Goal: Find specific page/section: Find specific page/section

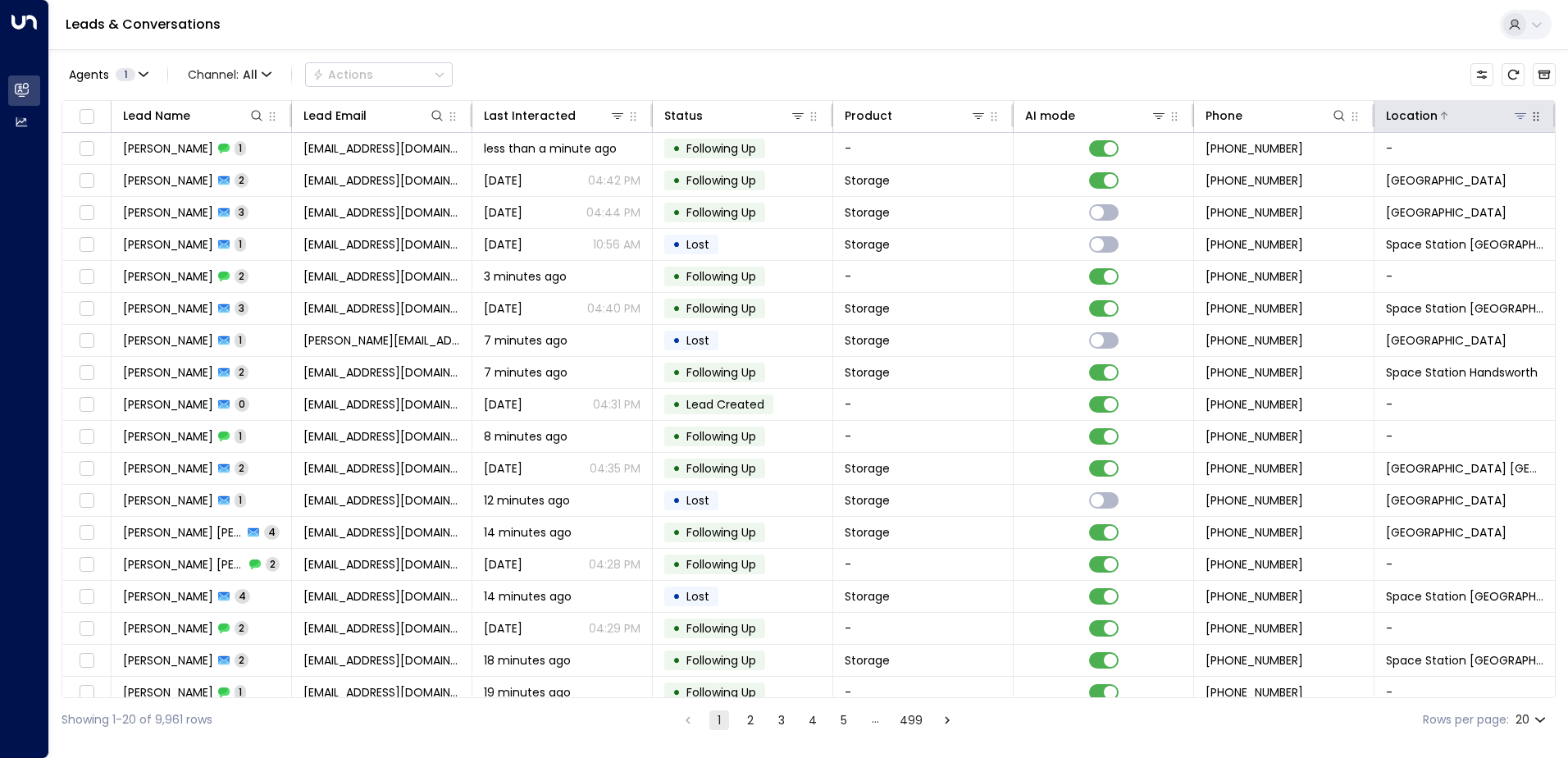
click at [1514, 117] on icon at bounding box center [1520, 116] width 13 height 13
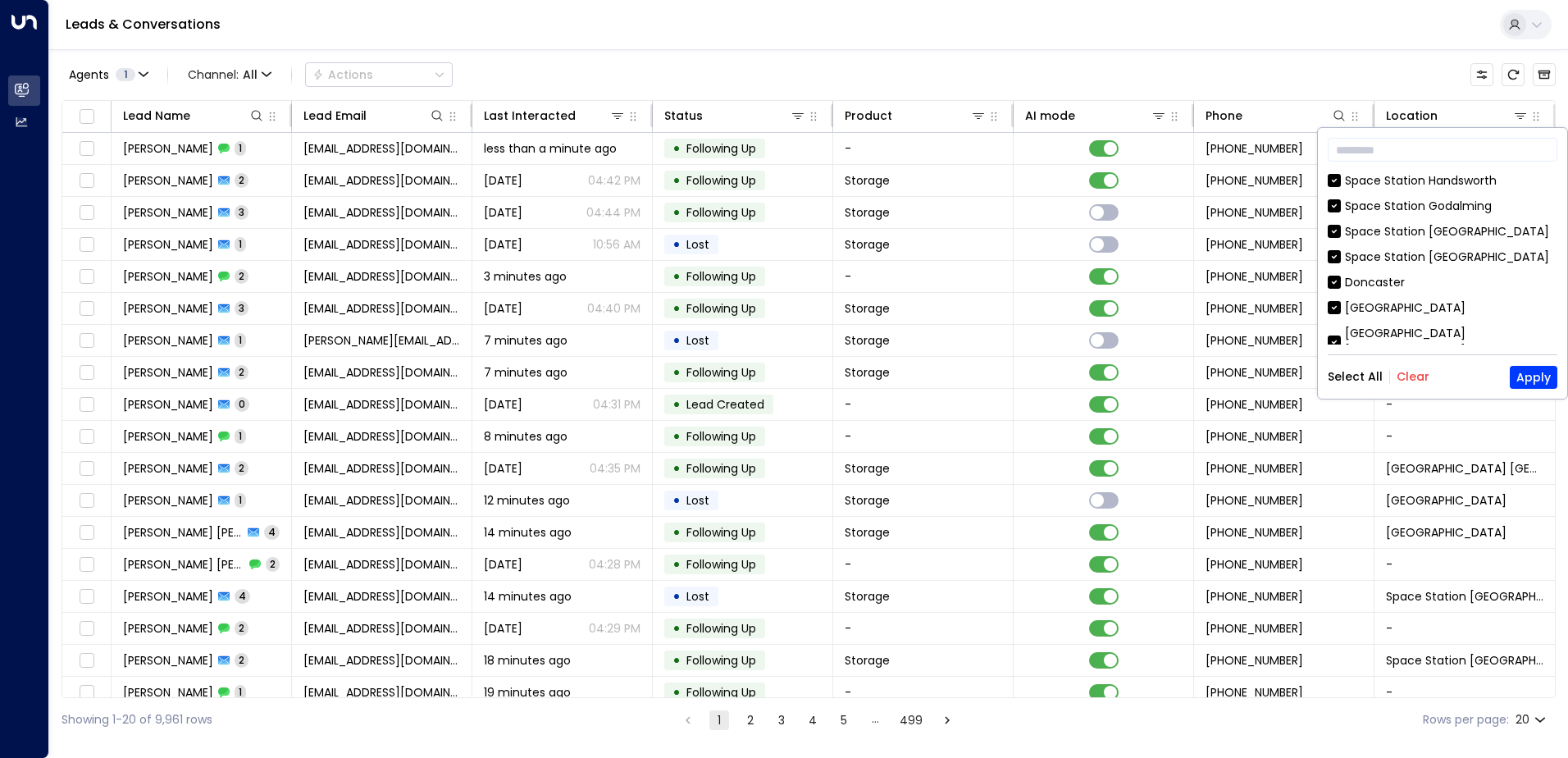
click at [1407, 371] on button "Clear" at bounding box center [1413, 376] width 33 height 13
click at [1380, 253] on div "Space Station [GEOGRAPHIC_DATA]" at bounding box center [1447, 258] width 205 height 18
click at [1523, 377] on button "Apply" at bounding box center [1534, 378] width 48 height 23
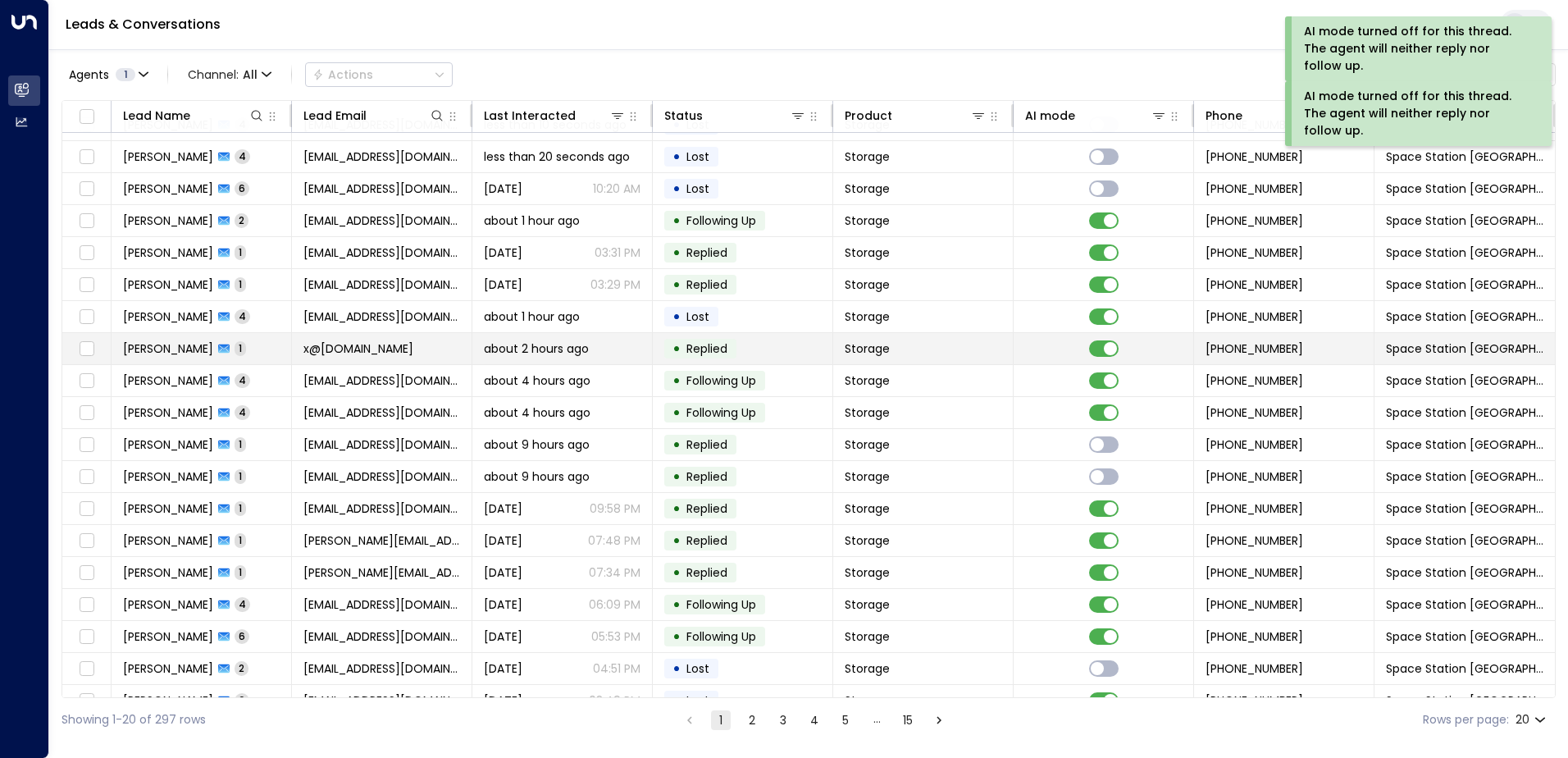
scroll to position [80, 0]
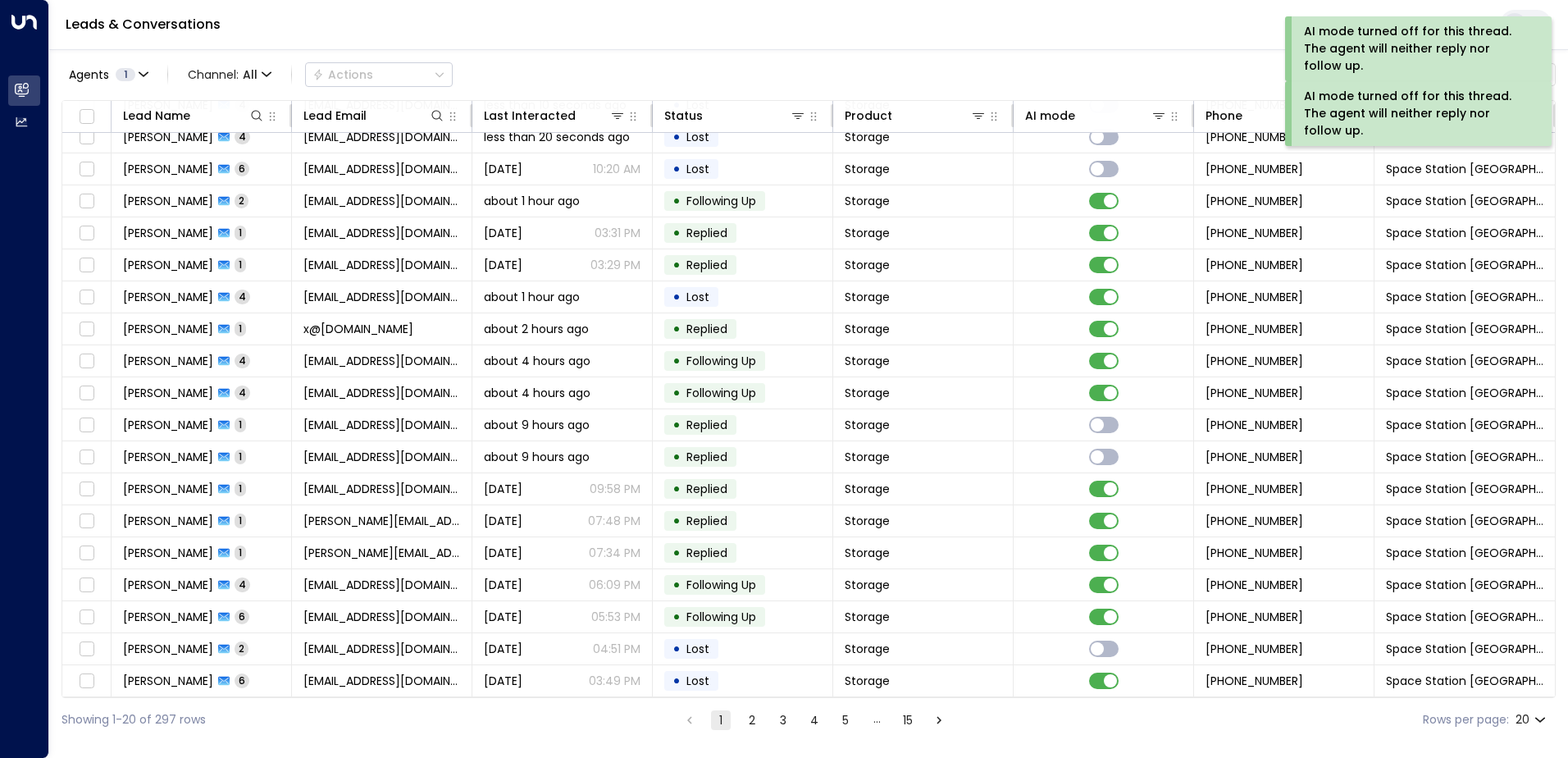
click at [1547, 720] on body "AI mode turned off for this thread. The agent will neither reply nor follow up.…" at bounding box center [784, 371] width 1568 height 742
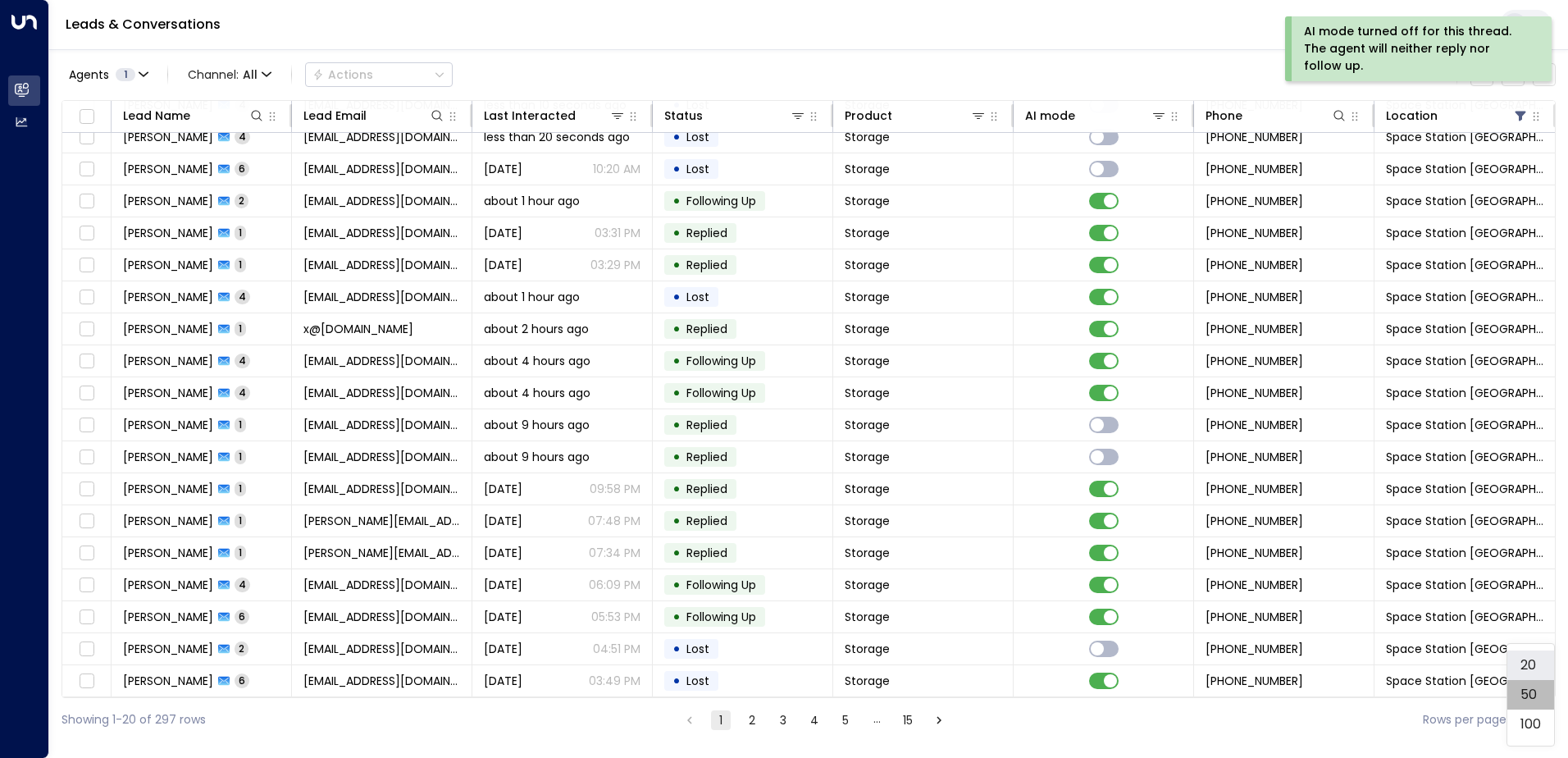
drag, startPoint x: 1527, startPoint y: 695, endPoint x: 1401, endPoint y: 639, distance: 137.9
click at [1526, 695] on li "50" at bounding box center [1530, 694] width 47 height 29
type input "**"
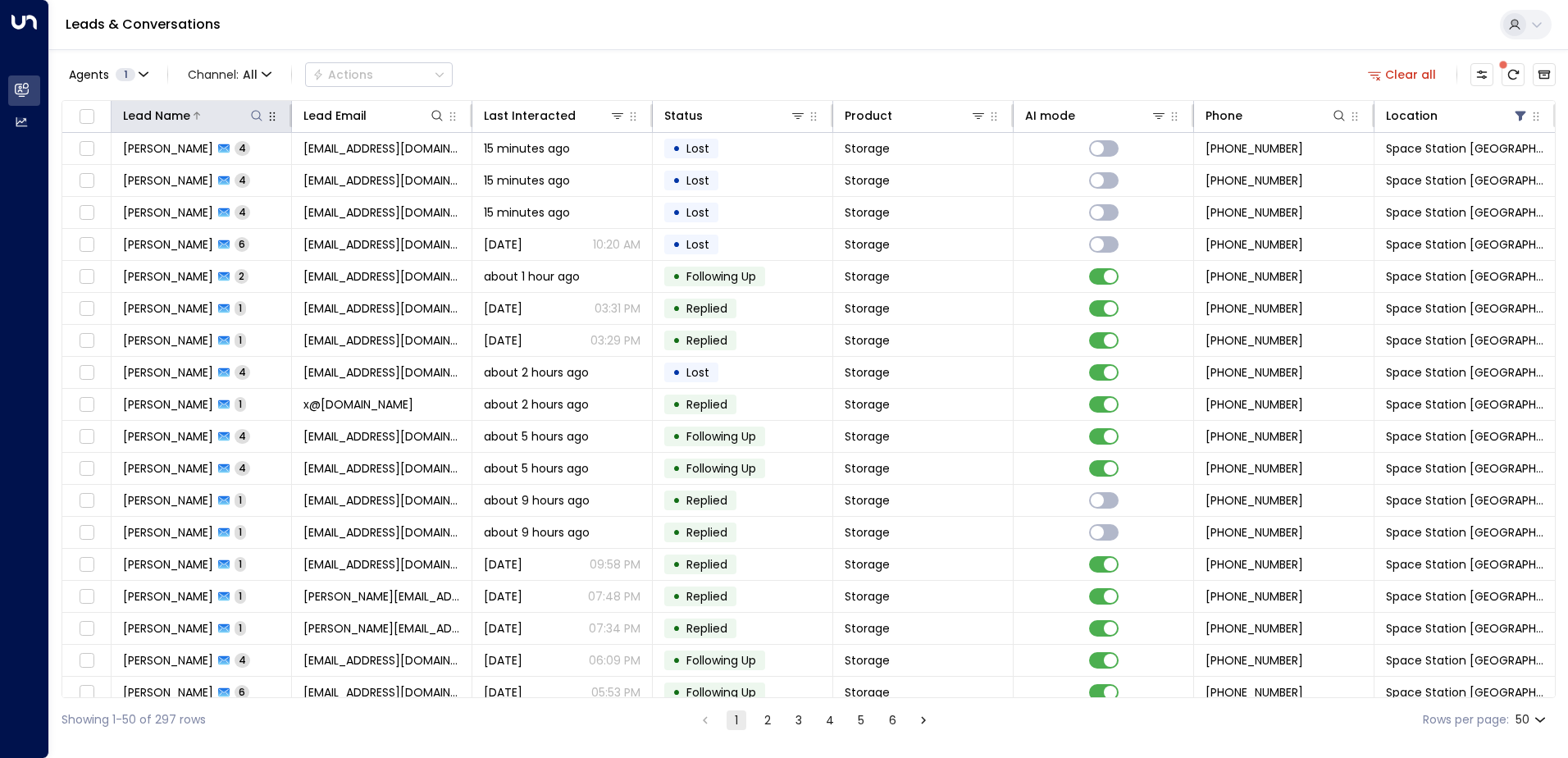
click at [253, 116] on icon at bounding box center [257, 116] width 13 height 13
click at [258, 178] on input "text" at bounding box center [256, 175] width 227 height 30
type input "*****"
